Goal: Find specific page/section: Find specific page/section

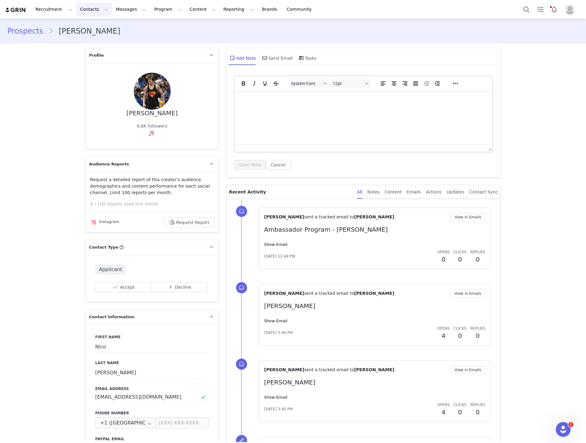
click at [80, 10] on button "Contacts Contacts" at bounding box center [93, 9] width 35 height 14
click at [89, 49] on p "Applicants" at bounding box center [88, 50] width 22 height 6
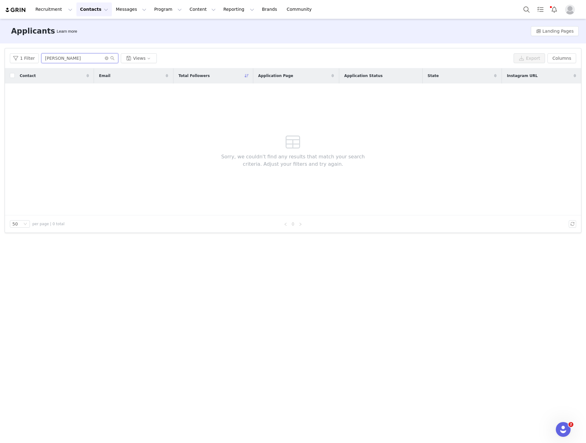
click at [63, 56] on input "[PERSON_NAME]" at bounding box center [79, 58] width 77 height 10
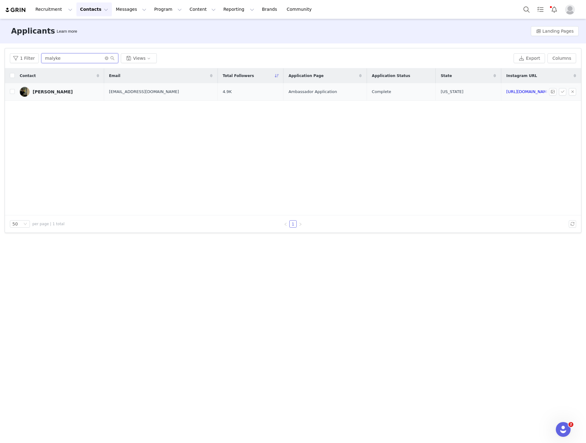
type input "malyke"
click at [53, 93] on div "[PERSON_NAME]" at bounding box center [53, 91] width 40 height 5
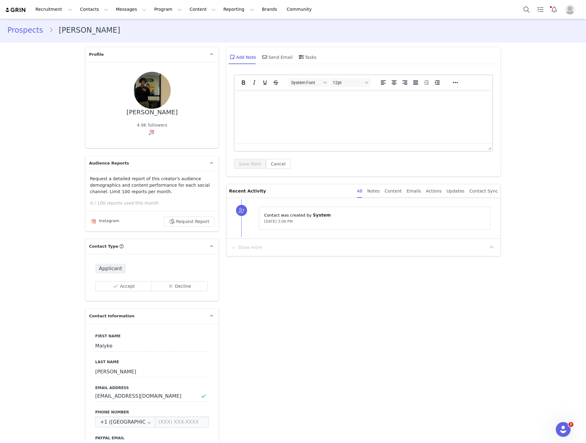
scroll to position [0, 0]
